Goal: Navigation & Orientation: Find specific page/section

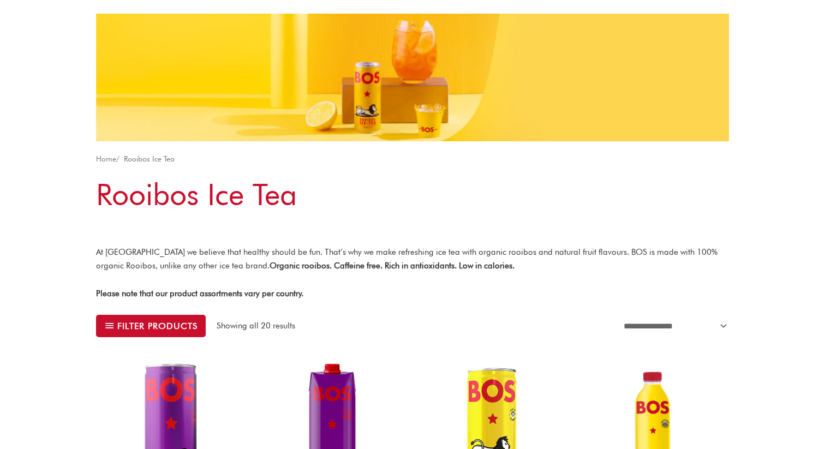
scroll to position [81, 0]
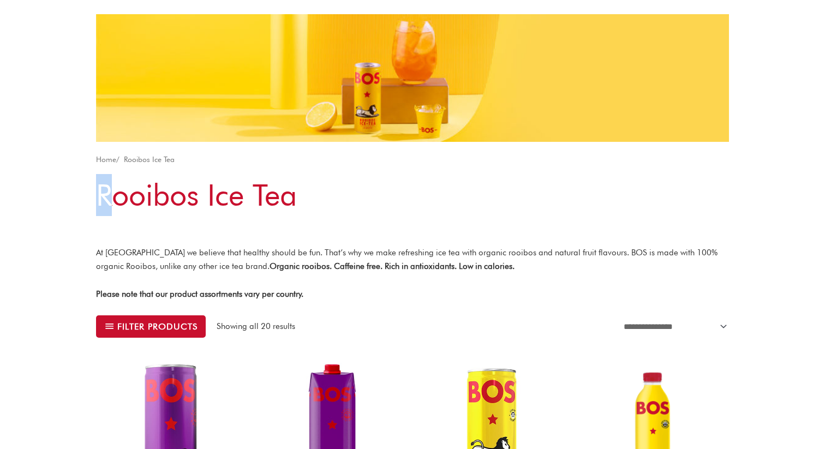
drag, startPoint x: 103, startPoint y: 191, endPoint x: 115, endPoint y: 193, distance: 12.3
click at [115, 193] on h1 "Rooibos Ice Tea" at bounding box center [412, 195] width 633 height 42
click at [427, 201] on h1 "Rooibos Ice Tea" at bounding box center [412, 195] width 633 height 42
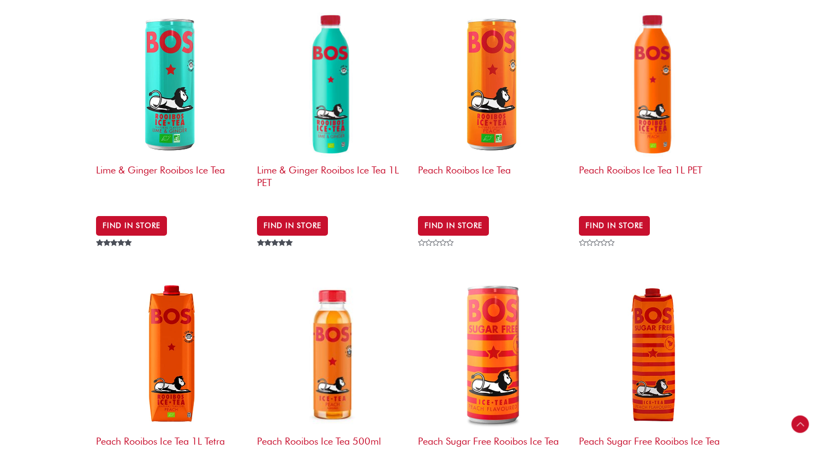
scroll to position [972, 0]
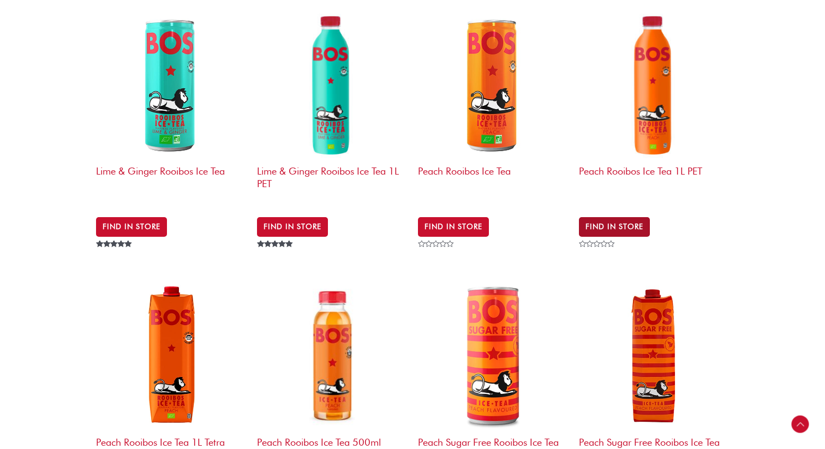
click at [607, 217] on link "Find in Store" at bounding box center [614, 227] width 71 height 20
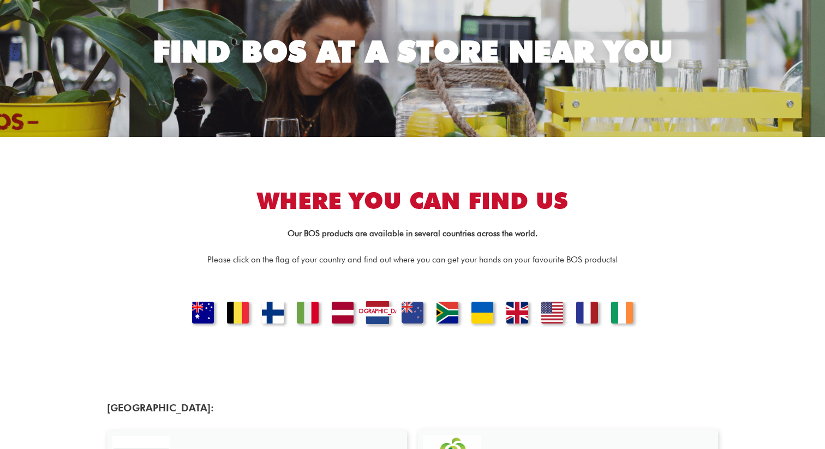
click at [390, 312] on link "[GEOGRAPHIC_DATA]" at bounding box center [377, 314] width 37 height 27
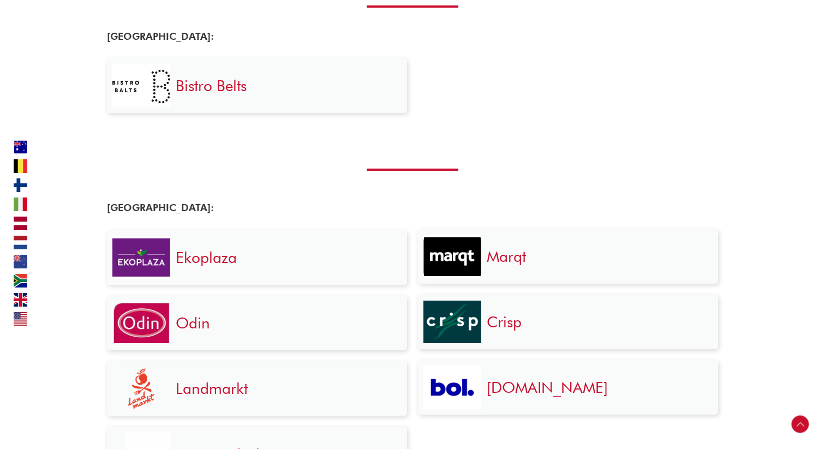
scroll to position [1144, 0]
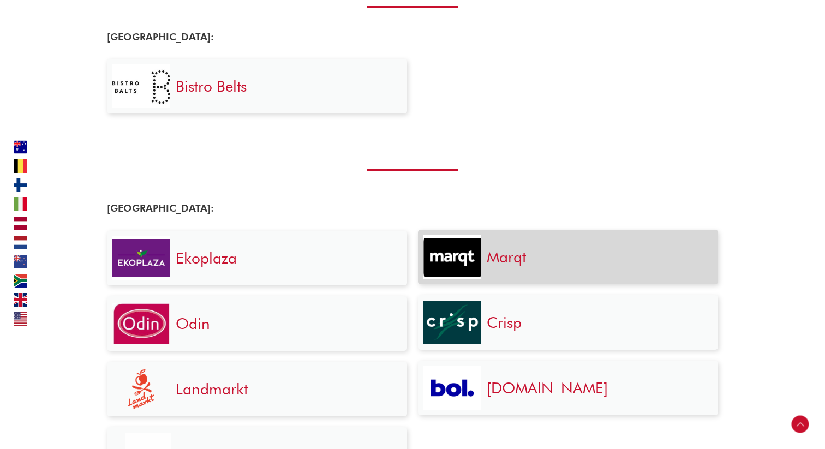
click at [451, 264] on img at bounding box center [453, 257] width 58 height 39
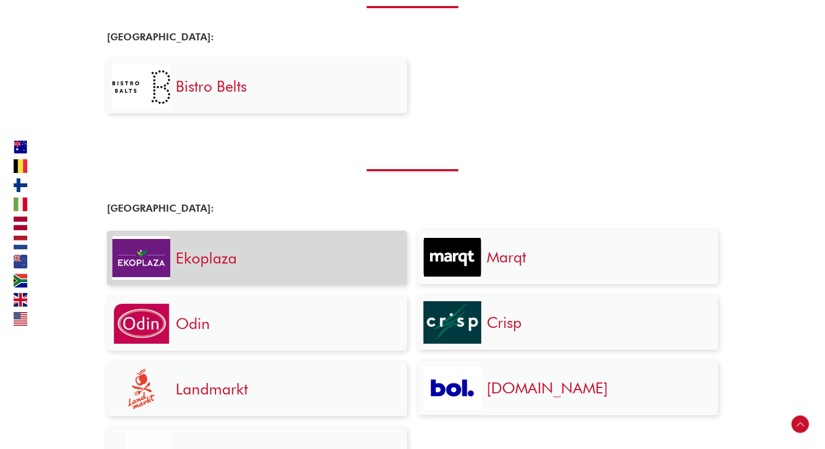
click at [379, 241] on div "Ekoplaza" at bounding box center [285, 258] width 231 height 44
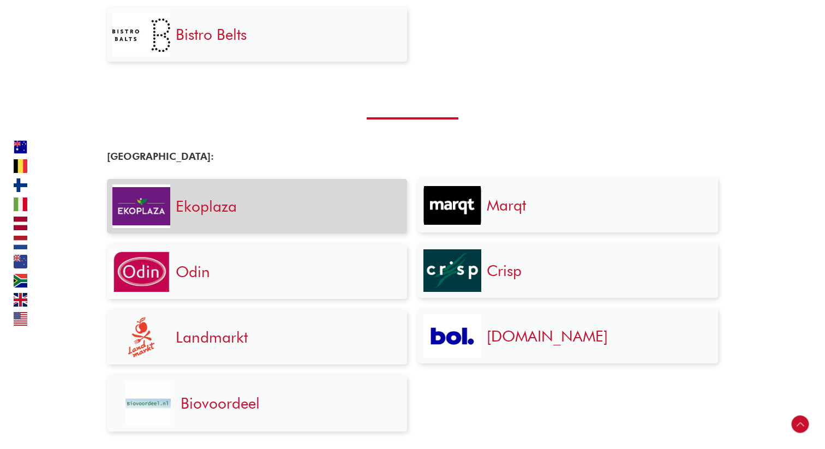
scroll to position [1201, 0]
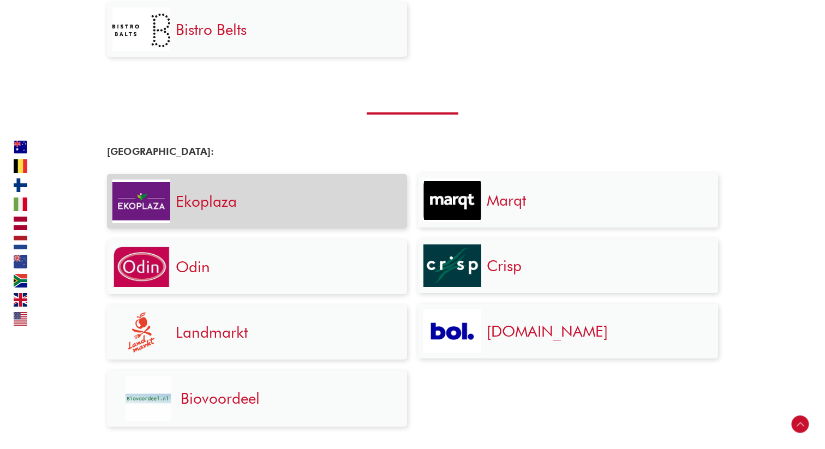
click at [358, 211] on div "Ekoplaza" at bounding box center [285, 202] width 231 height 44
click at [188, 203] on link "Ekoplaza" at bounding box center [206, 201] width 61 height 19
